Goal: Information Seeking & Learning: Learn about a topic

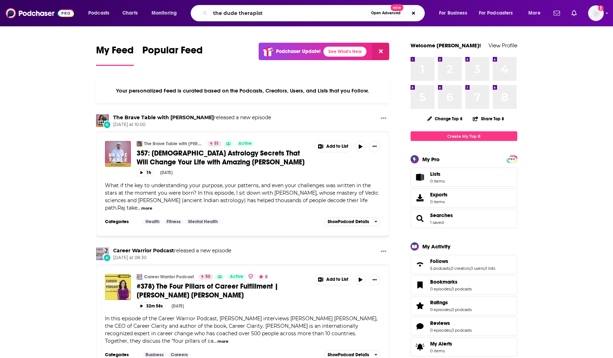
type input "the dude therapist"
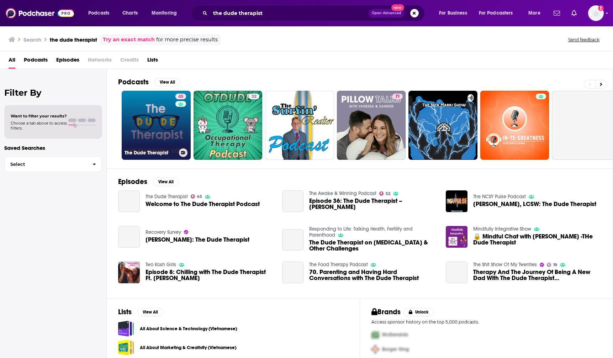
click at [156, 116] on link "45 The Dude Therapist" at bounding box center [156, 125] width 69 height 69
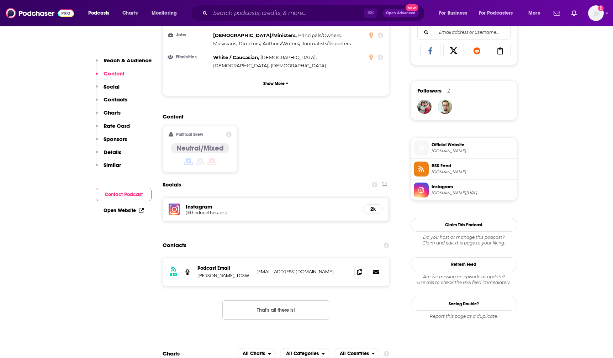
scroll to position [458, 0]
